Goal: Task Accomplishment & Management: Manage account settings

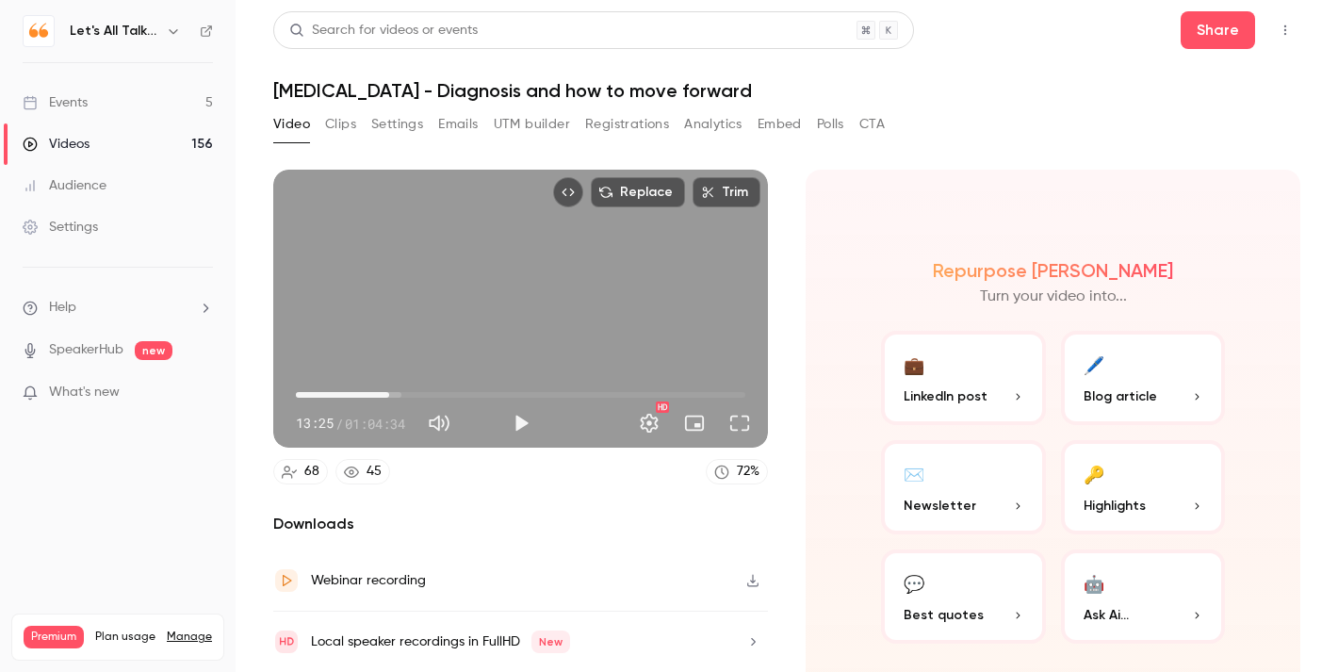
click at [69, 149] on div "Videos" at bounding box center [56, 144] width 67 height 19
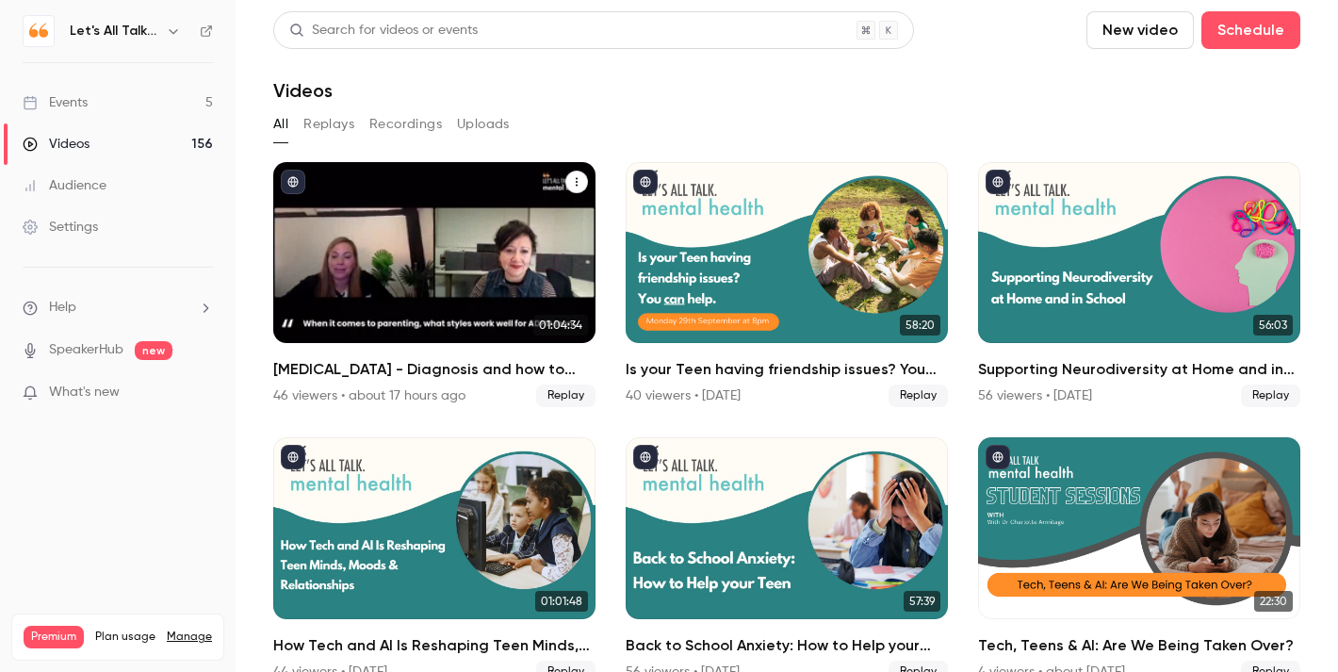
click at [457, 226] on div "ADHD - Diagnosis and how to move forward" at bounding box center [434, 252] width 322 height 181
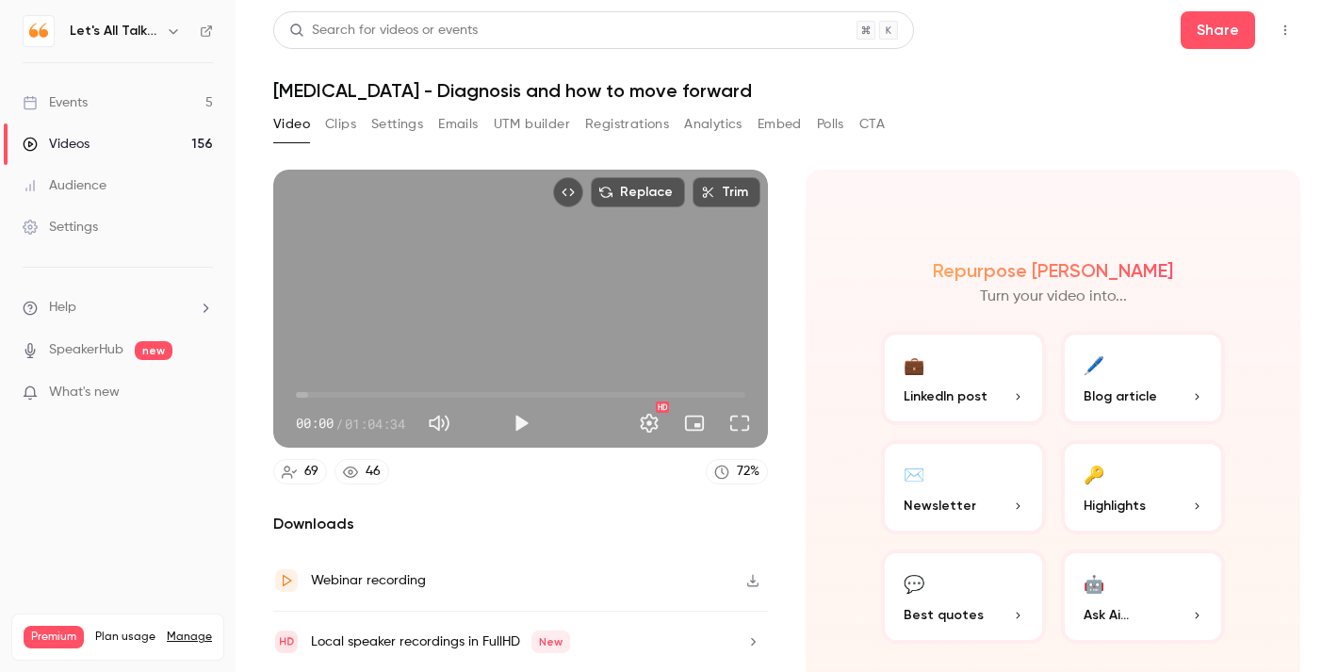
click at [1113, 370] on button "🖊️ Blog article" at bounding box center [1143, 378] width 165 height 94
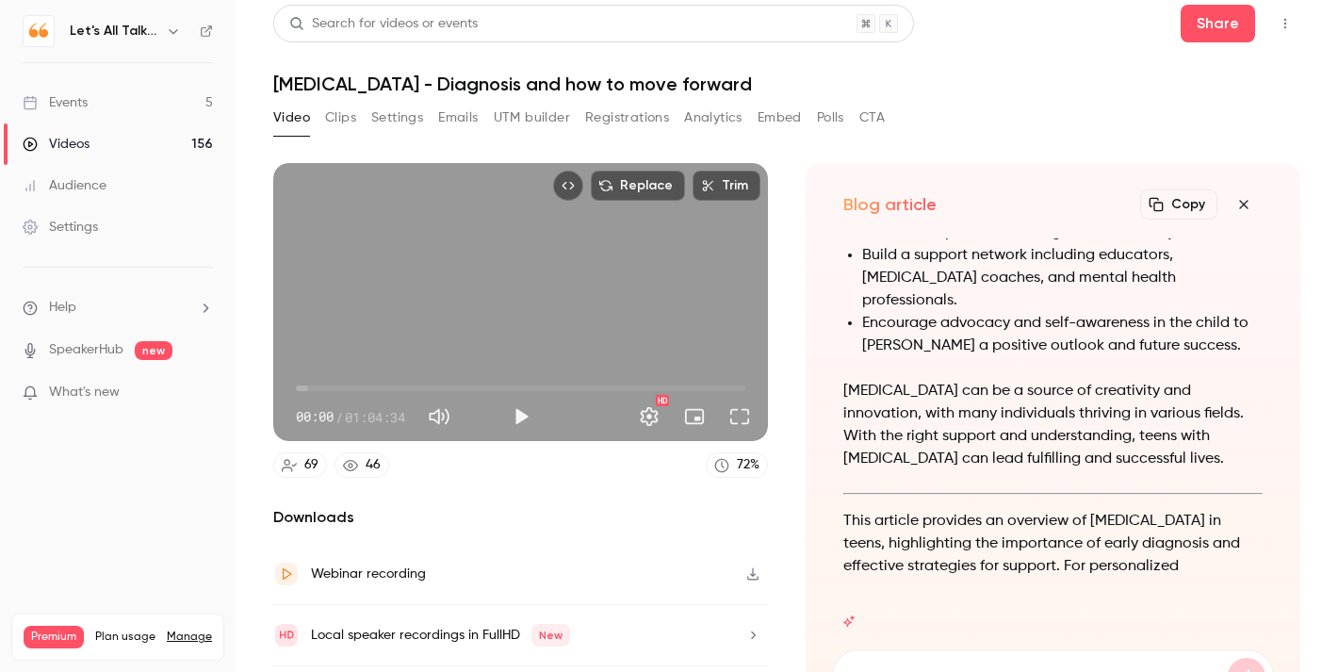
scroll to position [22, 0]
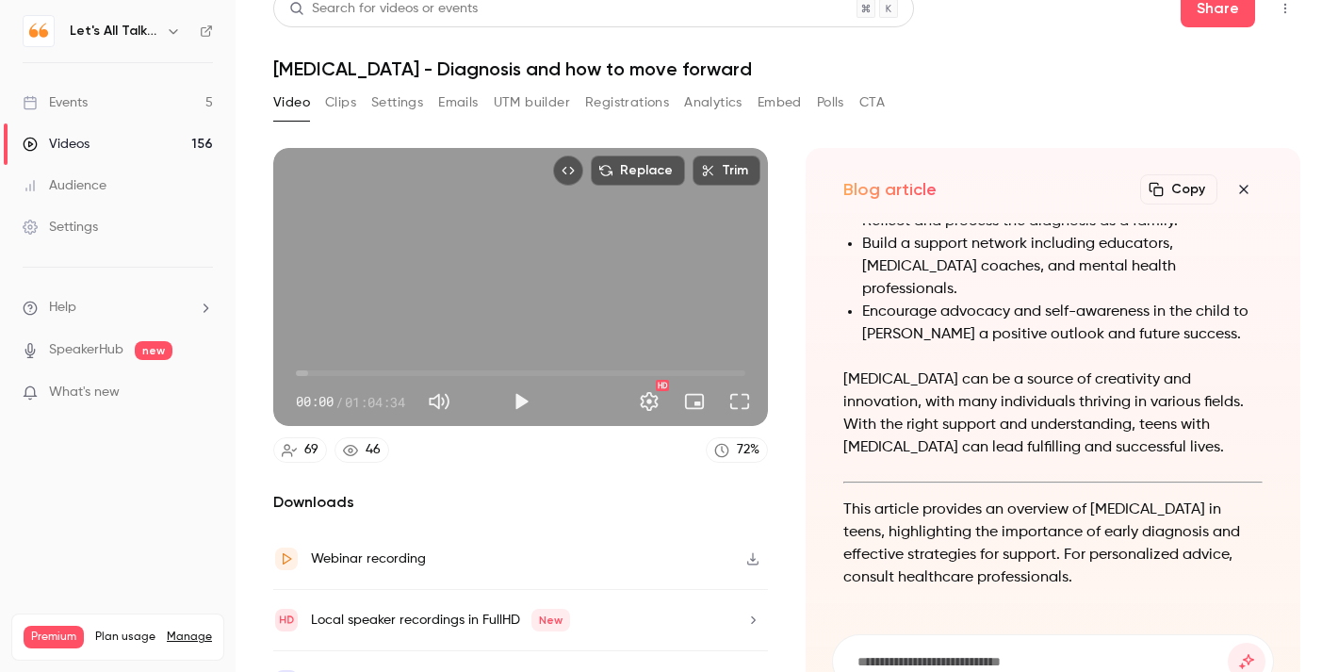
click at [1189, 190] on button "Copy" at bounding box center [1178, 189] width 77 height 30
click at [1236, 184] on icon "button" at bounding box center [1244, 189] width 23 height 15
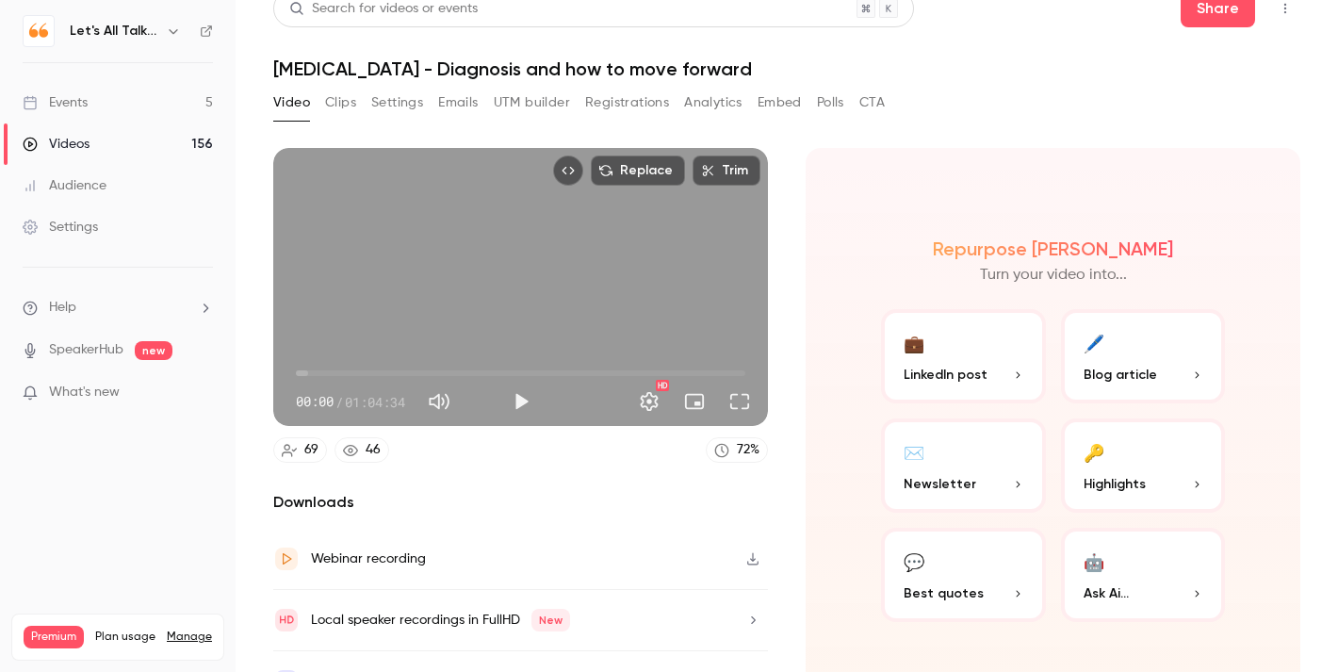
click at [973, 475] on p "Newsletter" at bounding box center [964, 484] width 120 height 20
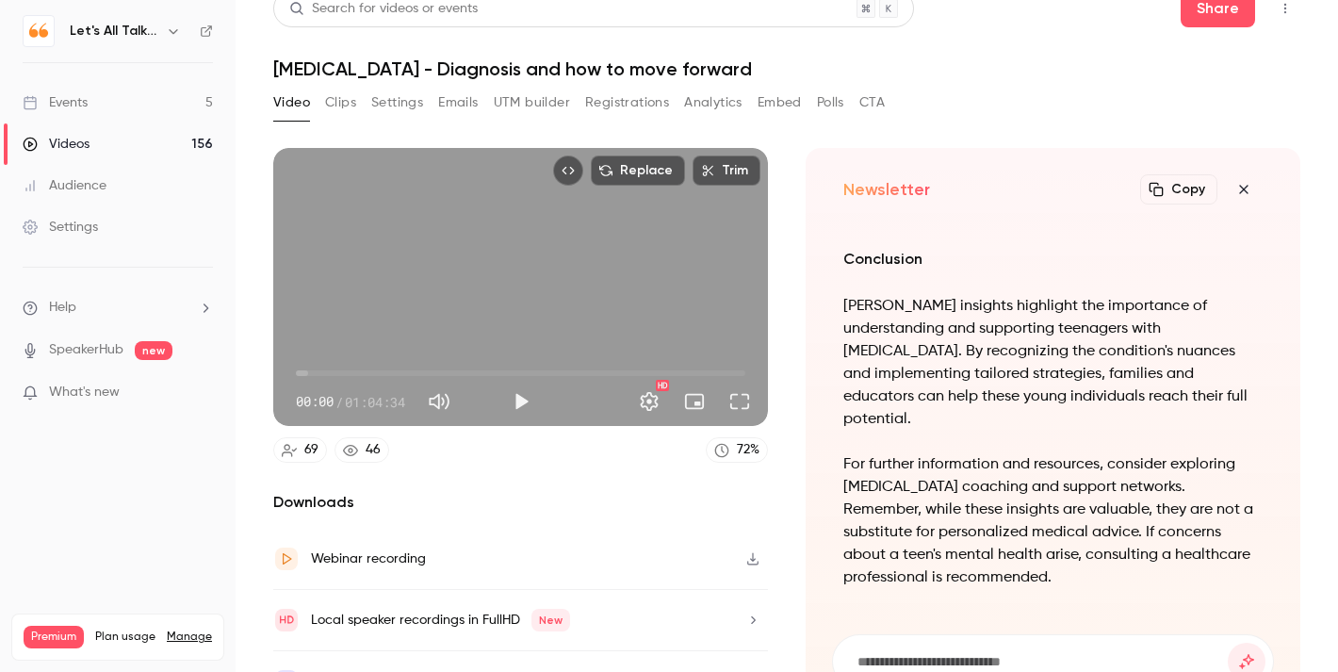
click at [1177, 190] on button "Copy" at bounding box center [1178, 189] width 77 height 30
click at [392, 104] on button "Settings" at bounding box center [397, 103] width 52 height 30
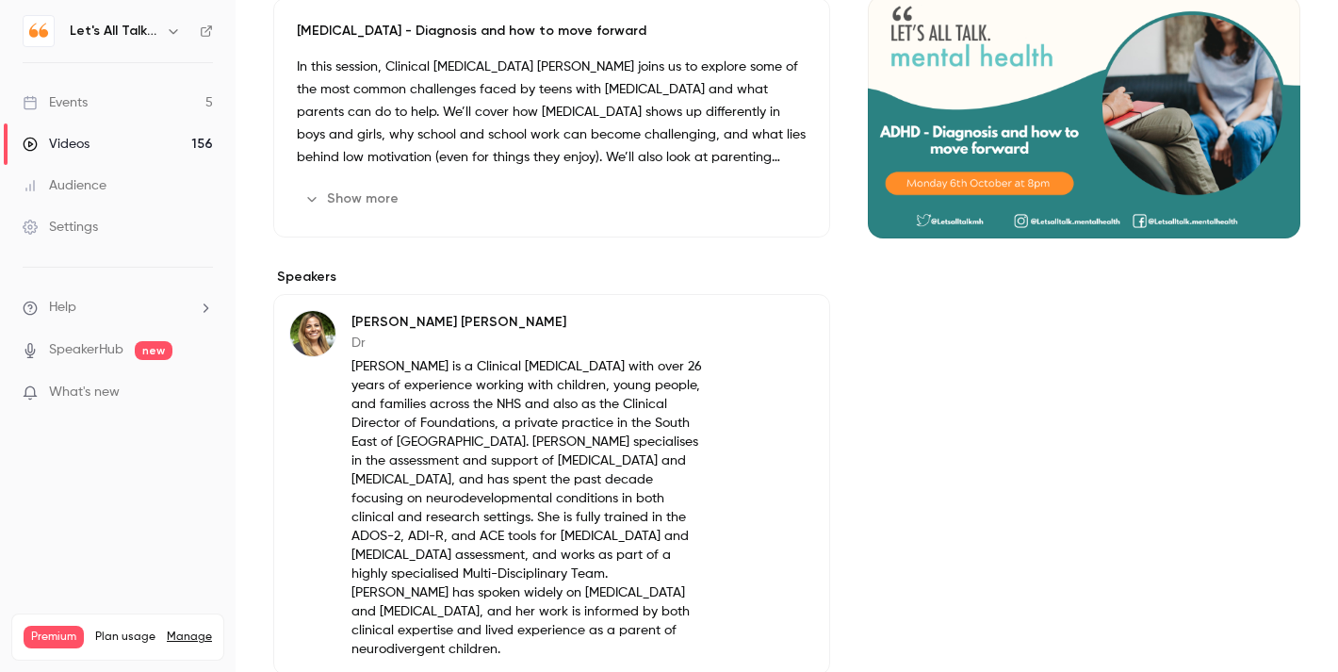
scroll to position [199, 0]
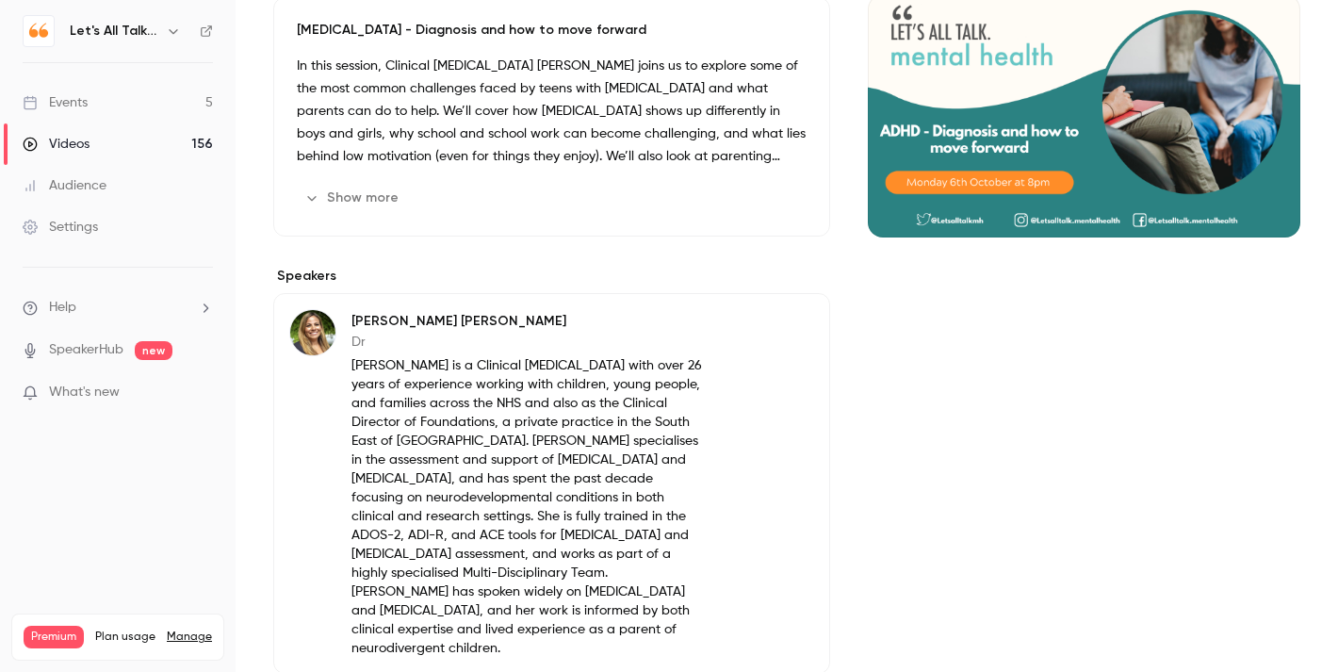
click at [479, 394] on p "[PERSON_NAME] is a Clinical [MEDICAL_DATA] with over 26 years of experience wor…" at bounding box center [530, 507] width 356 height 302
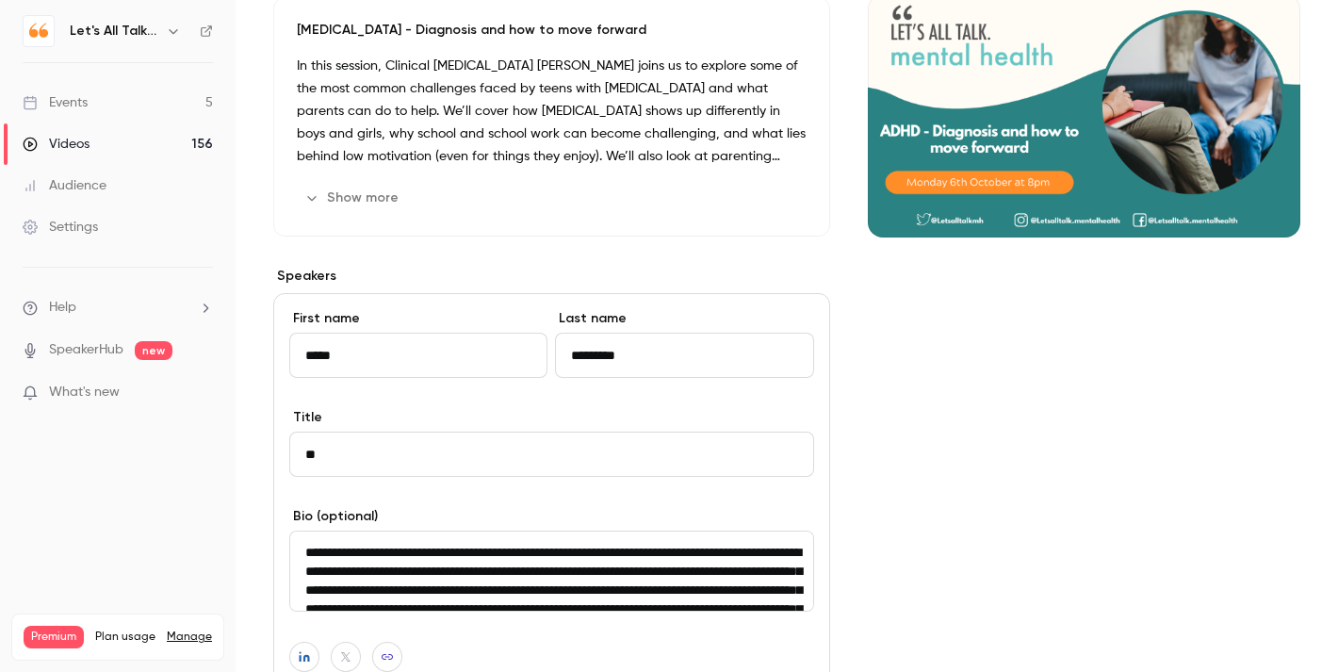
drag, startPoint x: 574, startPoint y: 551, endPoint x: 300, endPoint y: 546, distance: 274.3
click at [300, 546] on textarea "**********" at bounding box center [551, 571] width 525 height 81
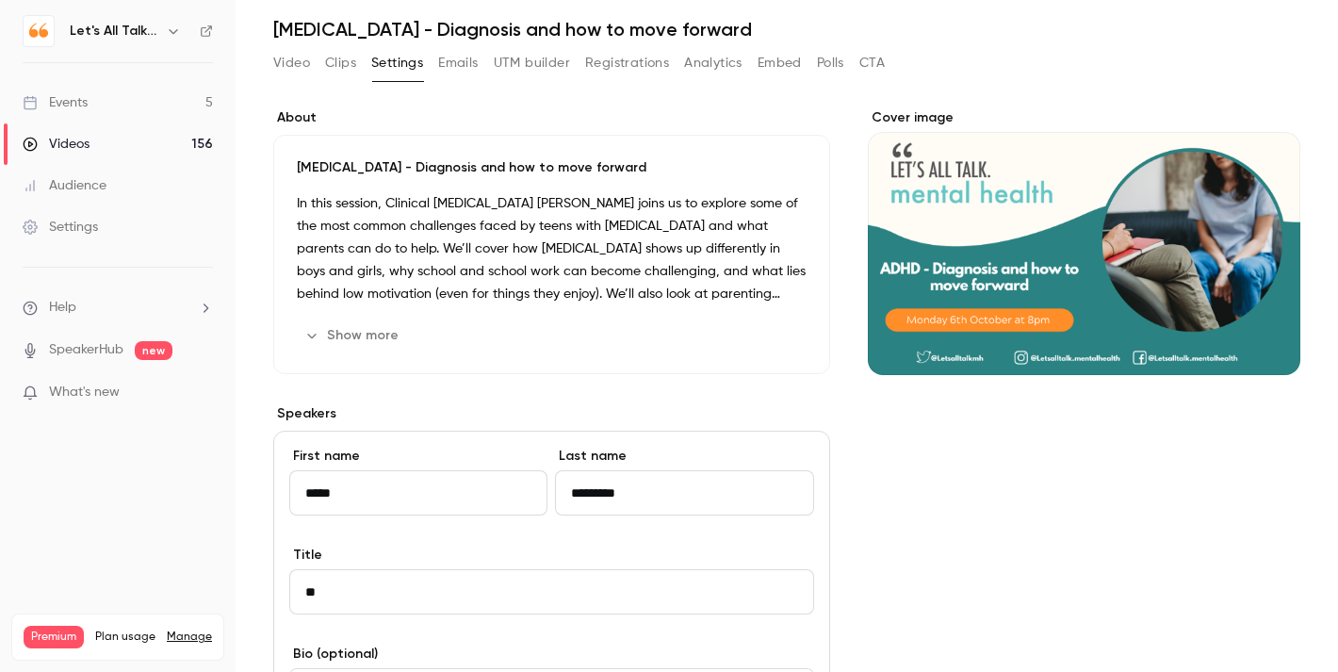
scroll to position [0, 0]
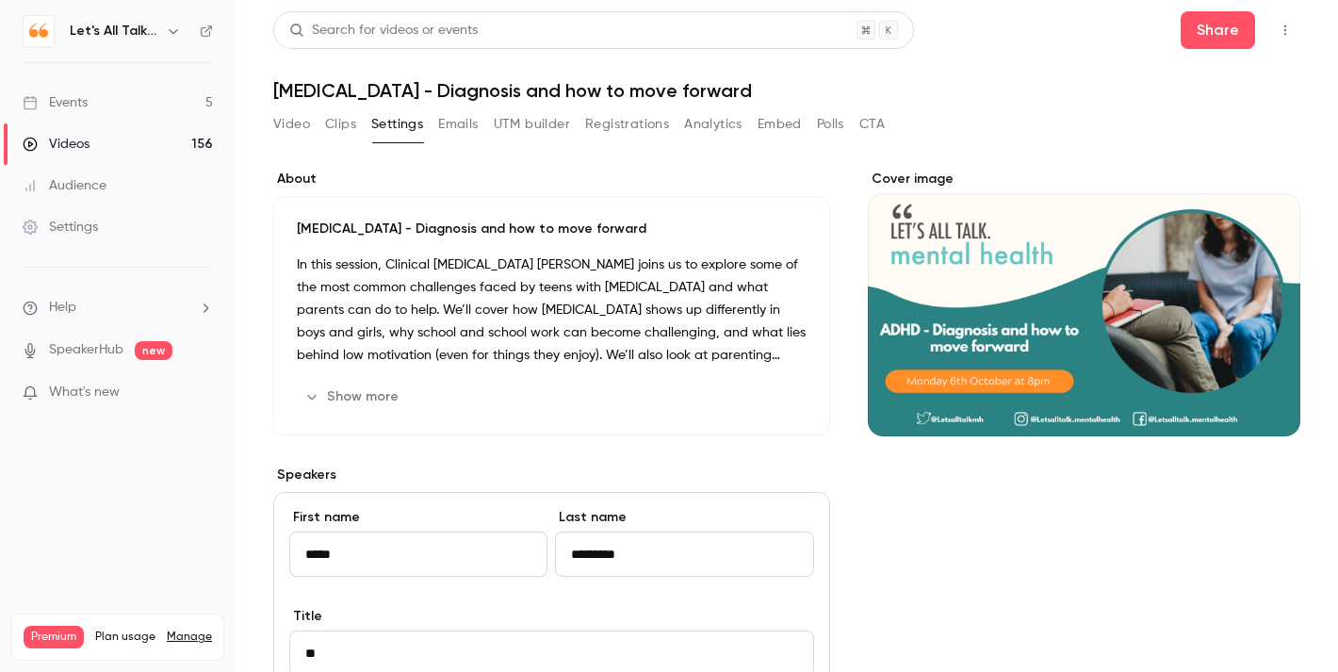
click at [892, 548] on div "Cover image" at bounding box center [1084, 676] width 433 height 1013
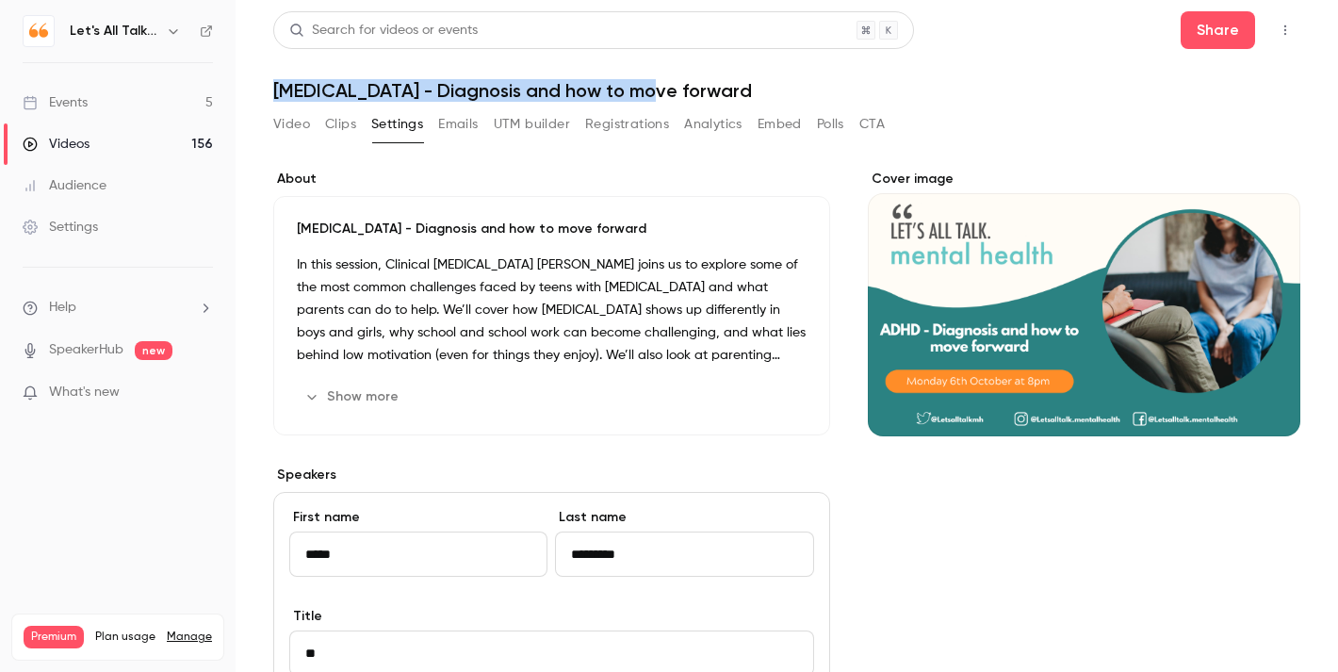
drag, startPoint x: 692, startPoint y: 88, endPoint x: 274, endPoint y: 90, distance: 417.5
click at [274, 89] on h1 "[MEDICAL_DATA] - Diagnosis and how to move forward" at bounding box center [786, 90] width 1027 height 23
copy h1 "[MEDICAL_DATA] - Diagnosis and how to move forward"
